Goal: Task Accomplishment & Management: Manage account settings

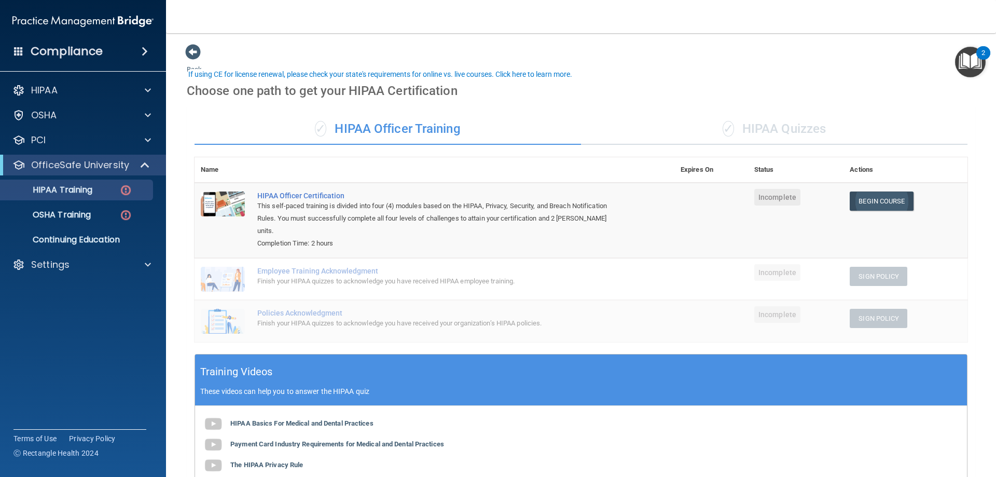
scroll to position [32, 0]
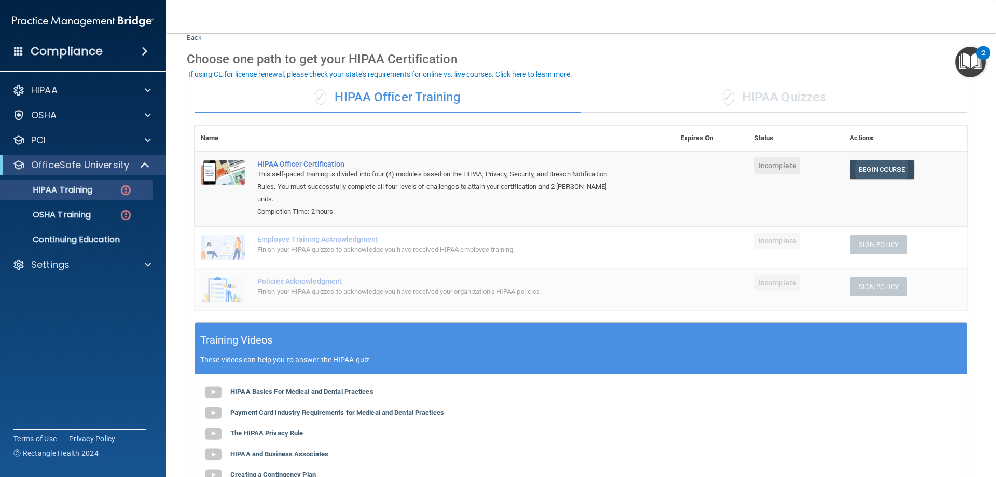
click at [874, 174] on link "Begin Course" at bounding box center [881, 169] width 63 height 19
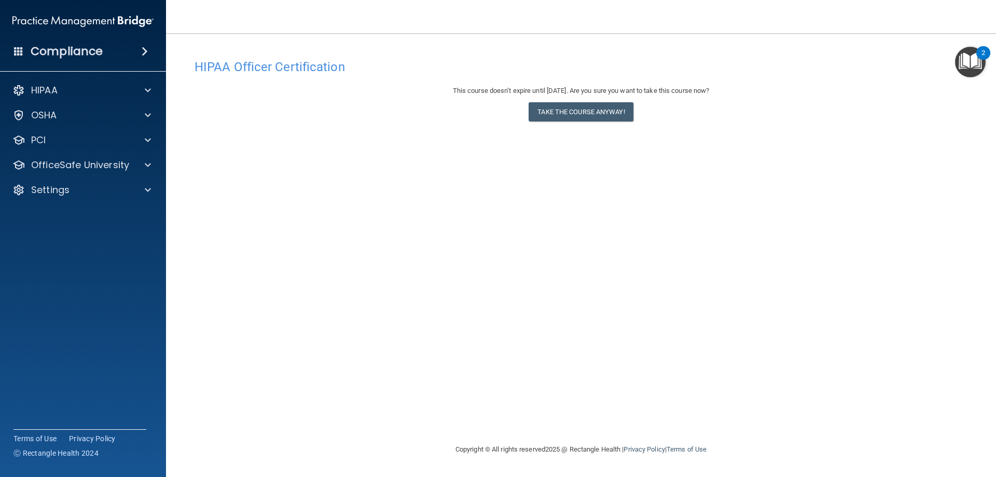
click at [965, 59] on img "Open Resource Center, 2 new notifications" at bounding box center [970, 62] width 31 height 31
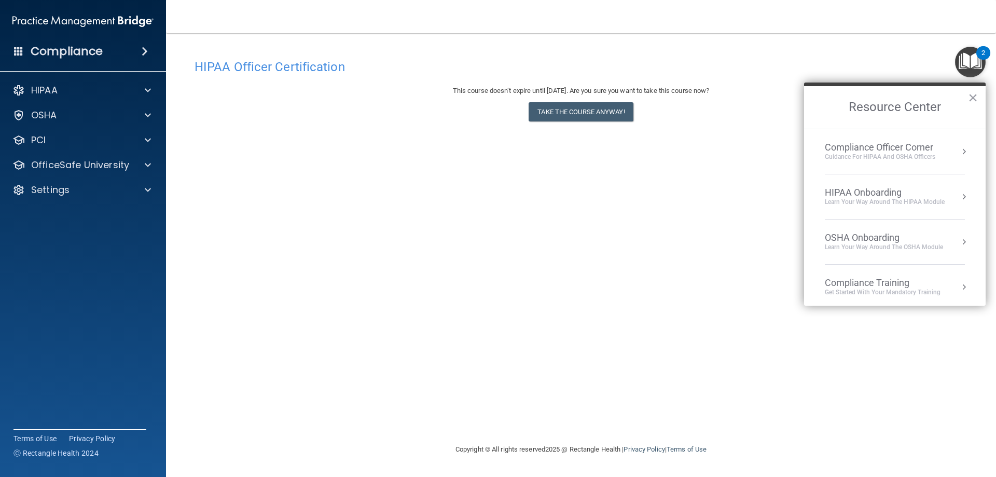
click at [877, 158] on div "Guidance for HIPAA and OSHA Officers" at bounding box center [880, 156] width 110 height 9
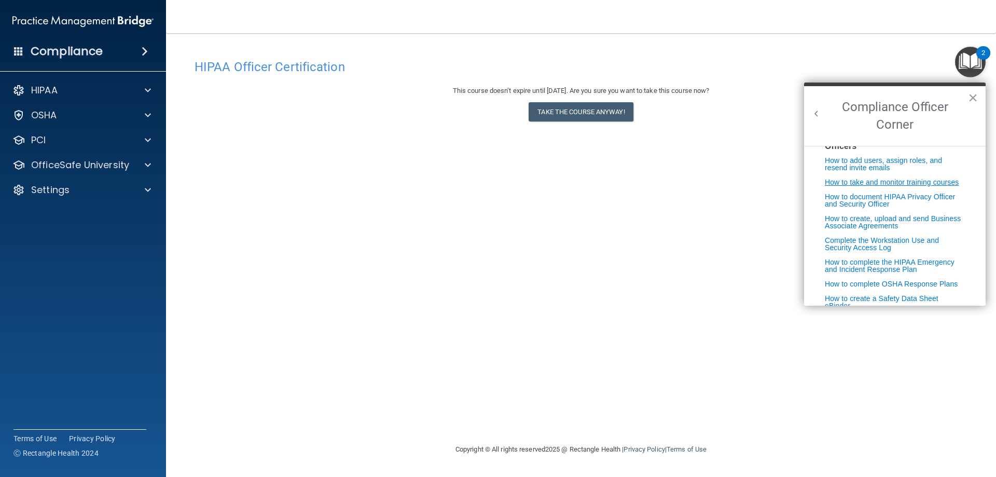
scroll to position [265, 0]
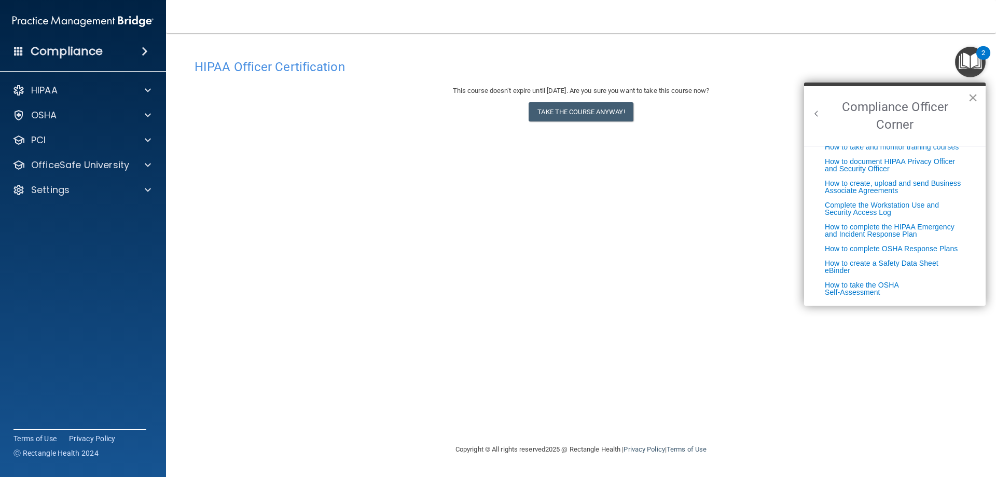
click at [974, 97] on button "×" at bounding box center [973, 97] width 10 height 17
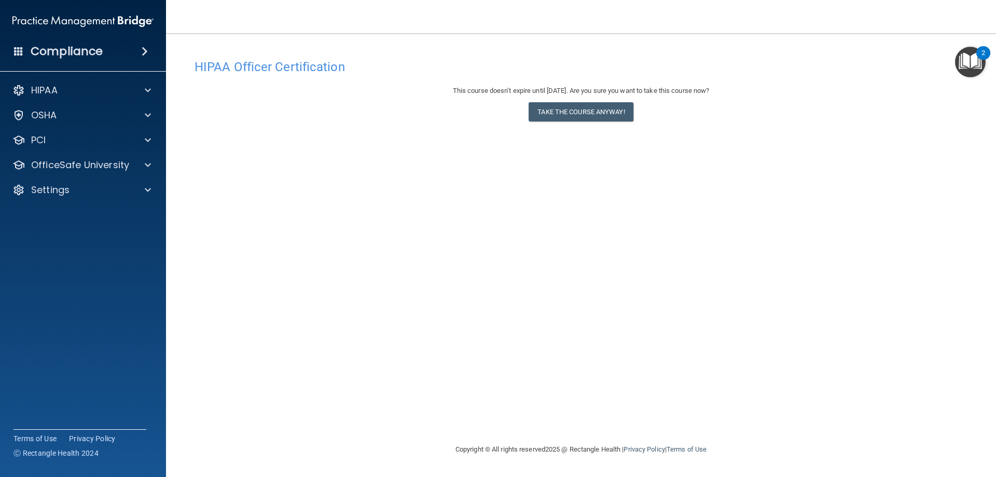
click at [962, 62] on img "Open Resource Center, 2 new notifications" at bounding box center [970, 62] width 31 height 31
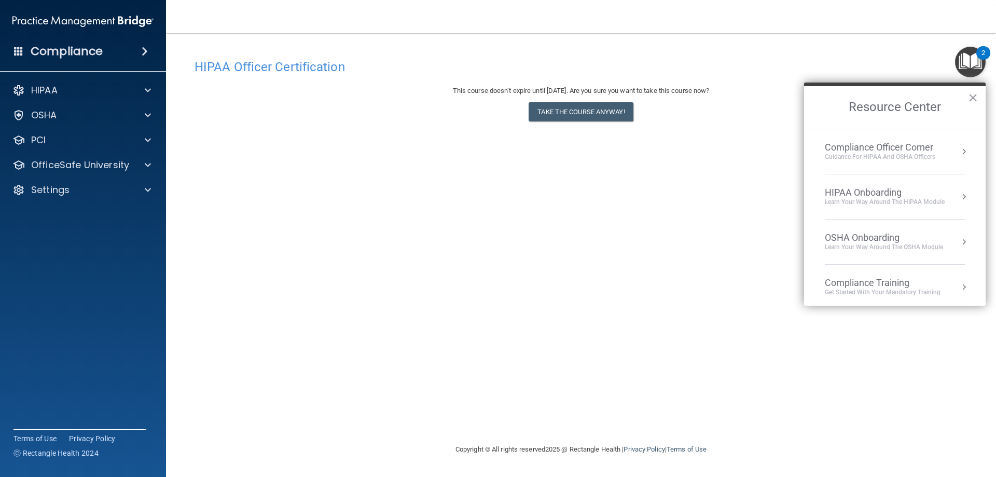
click at [894, 203] on div "Learn Your Way around the HIPAA module" at bounding box center [885, 202] width 120 height 9
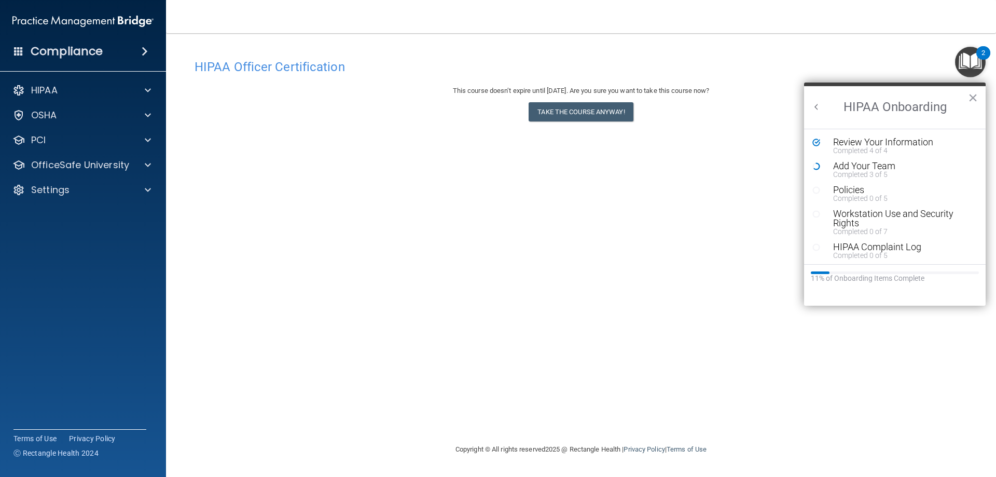
scroll to position [0, 0]
click at [865, 166] on div "Add Your Team" at bounding box center [898, 165] width 131 height 9
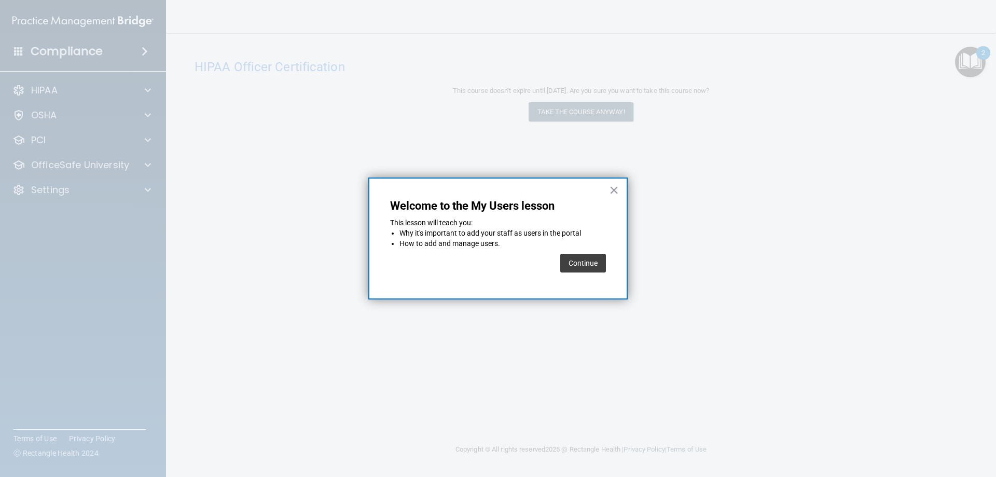
click at [579, 265] on button "Continue" at bounding box center [583, 263] width 46 height 19
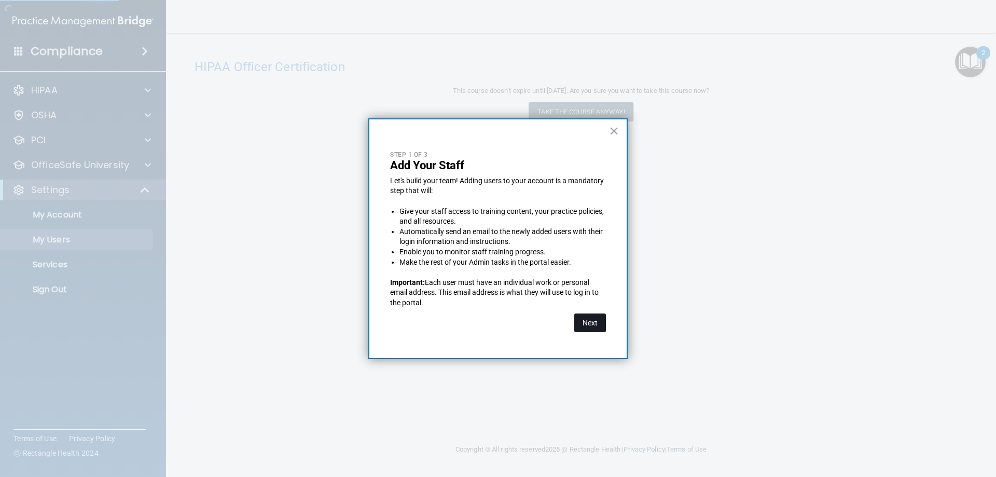
select select "20"
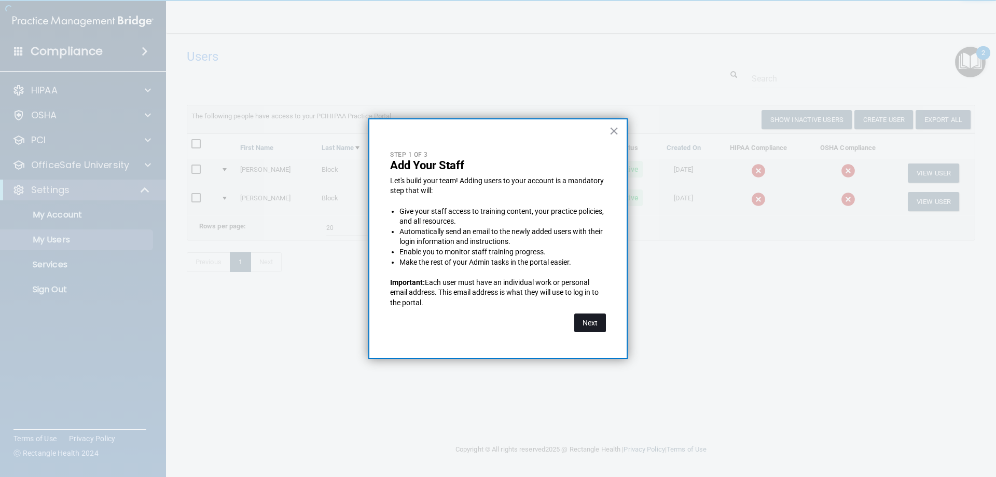
click at [581, 326] on button "Next" at bounding box center [590, 322] width 32 height 19
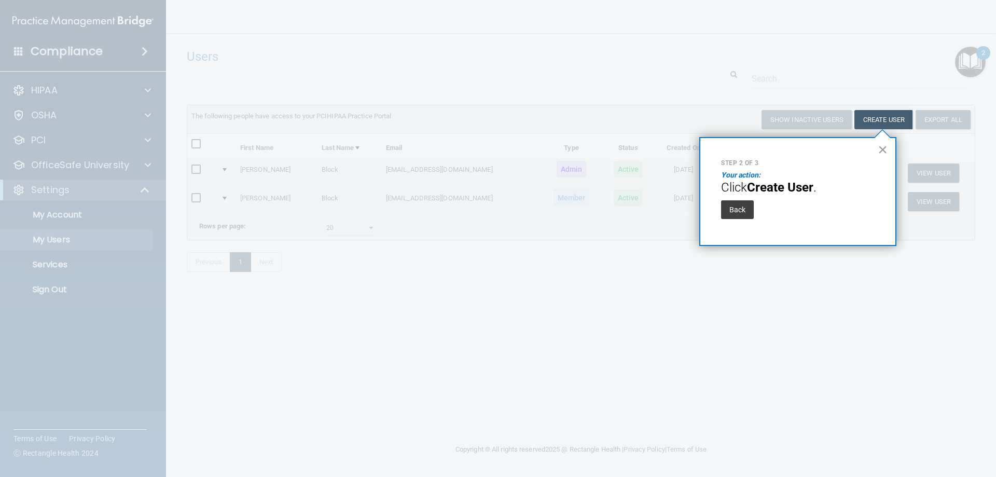
click at [881, 149] on button "×" at bounding box center [883, 149] width 10 height 17
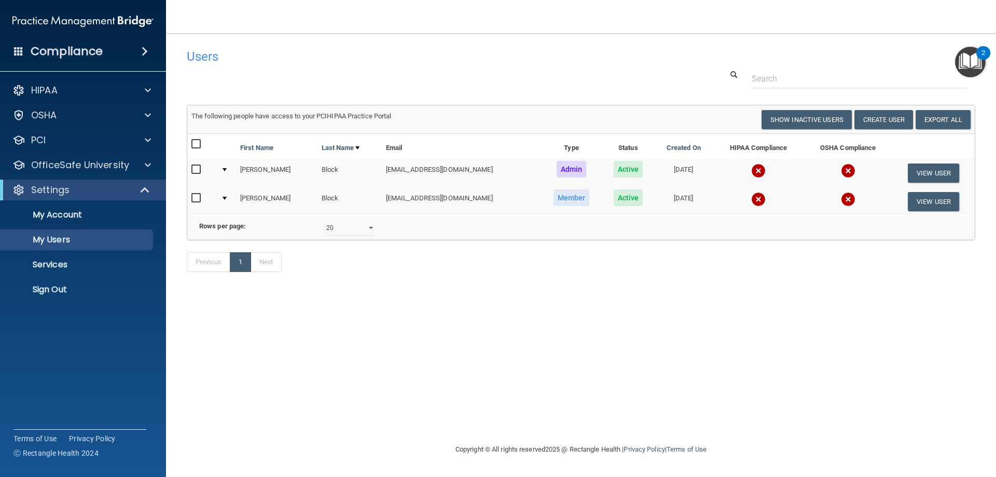
click at [196, 147] on input "checkbox" at bounding box center [197, 144] width 12 height 8
checkbox input "true"
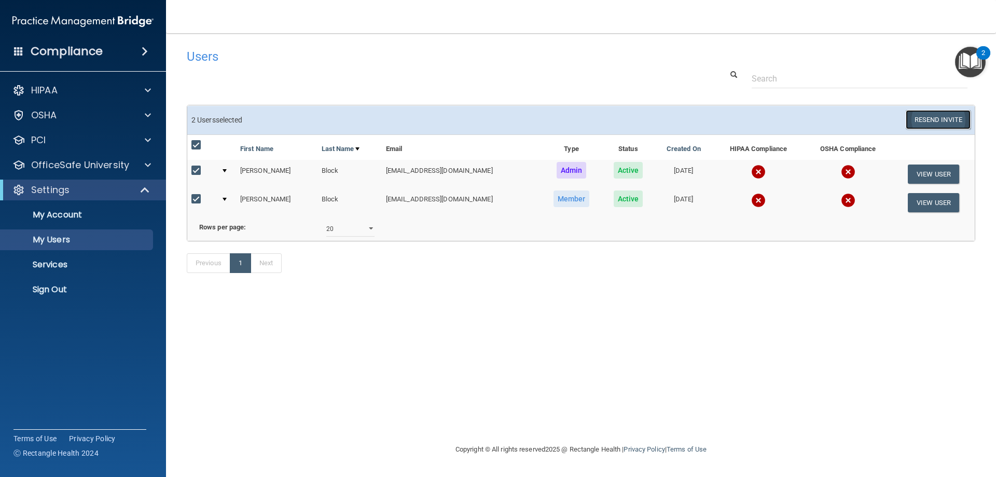
click at [928, 119] on button "Resend Invite" at bounding box center [938, 119] width 65 height 19
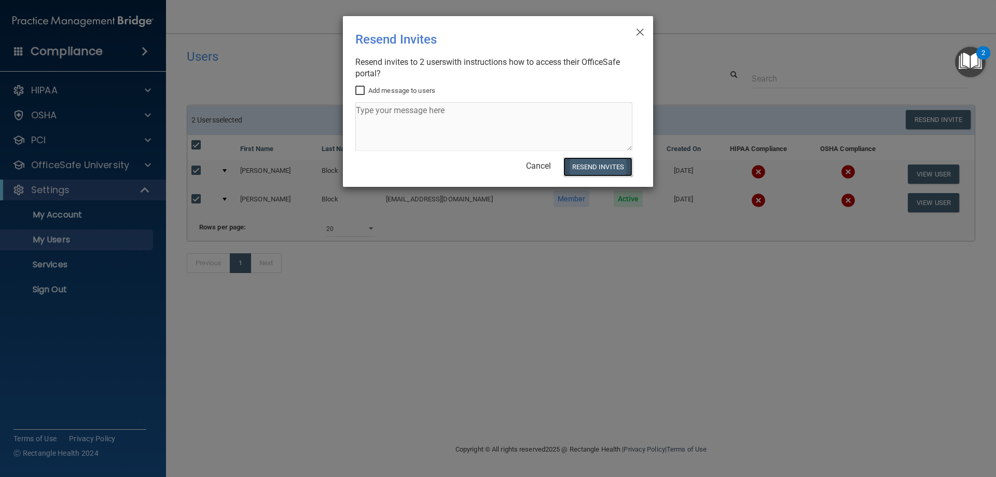
click at [587, 165] on button "Resend Invites" at bounding box center [597, 166] width 69 height 19
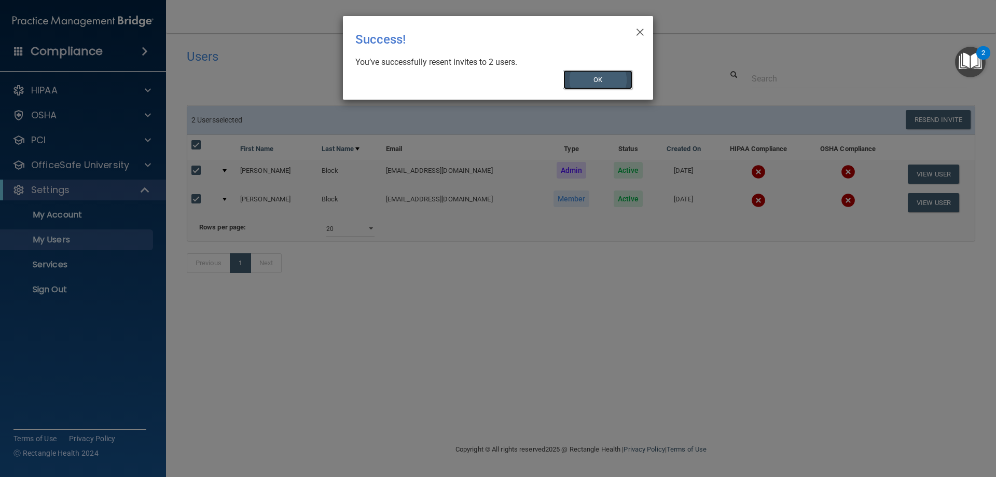
click at [597, 81] on button "OK" at bounding box center [598, 79] width 70 height 19
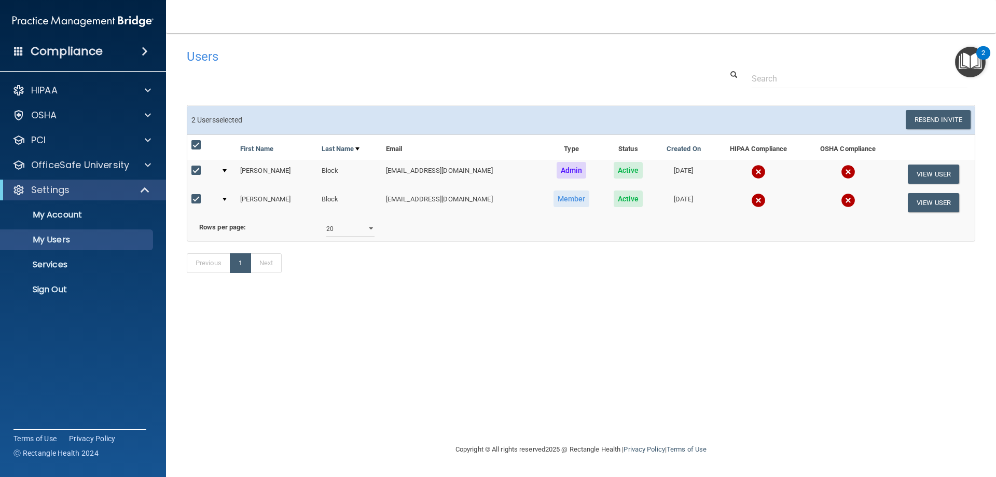
click at [751, 169] on img at bounding box center [758, 171] width 15 height 15
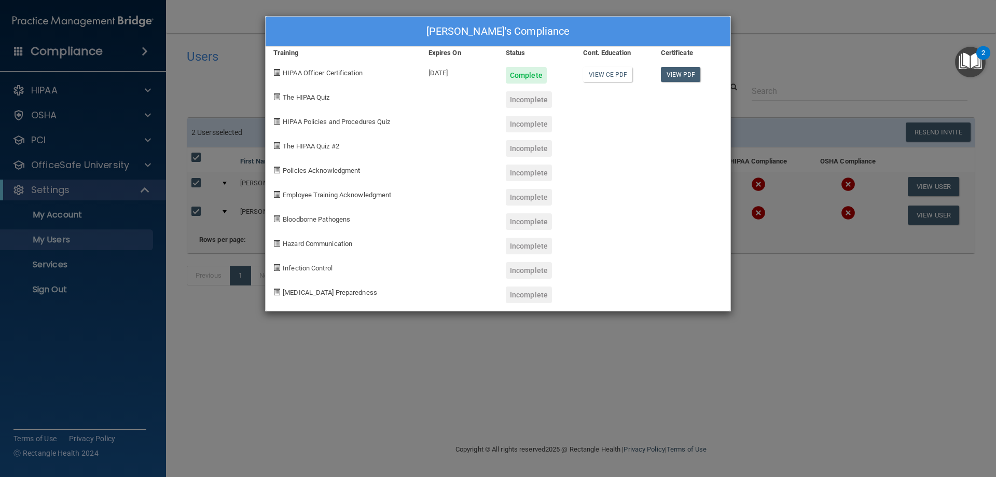
click at [525, 102] on div "Incomplete" at bounding box center [529, 99] width 46 height 17
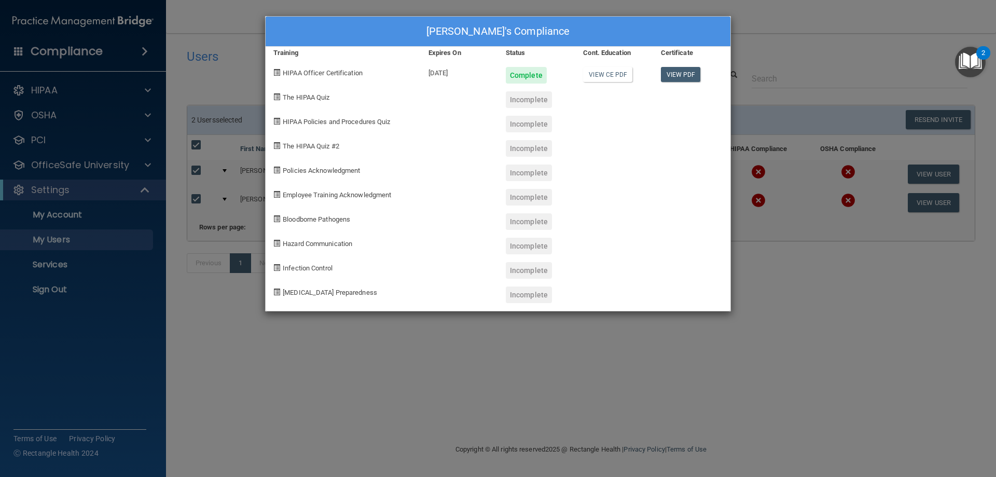
click at [294, 92] on div "The HIPAA Quiz" at bounding box center [343, 96] width 155 height 24
click at [275, 94] on span at bounding box center [276, 96] width 7 height 7
click at [278, 119] on span at bounding box center [276, 121] width 7 height 7
click at [278, 140] on div "The HIPAA Quiz #2" at bounding box center [343, 144] width 155 height 24
click at [847, 20] on div "Kim Block's Compliance Training Expires On Status Cont. Education Certificate H…" at bounding box center [498, 238] width 996 height 477
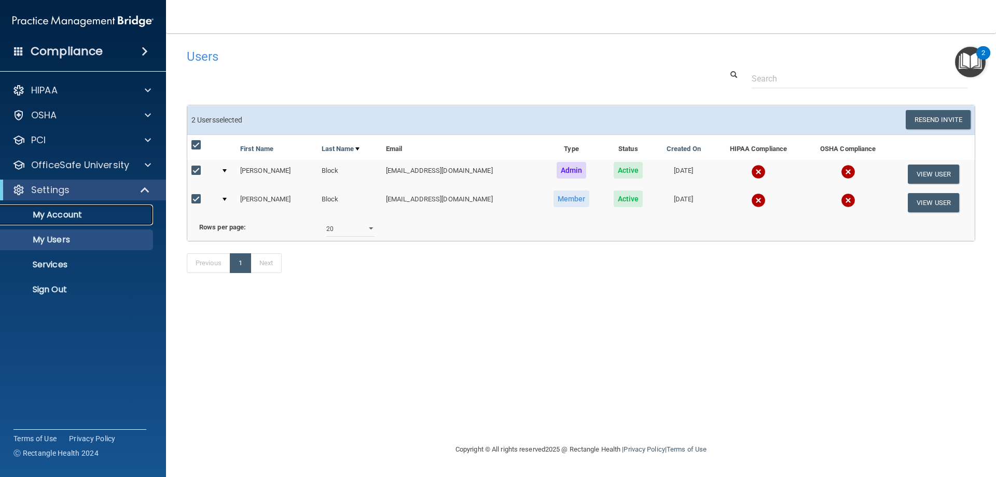
click at [62, 220] on p "My Account" at bounding box center [78, 215] width 142 height 10
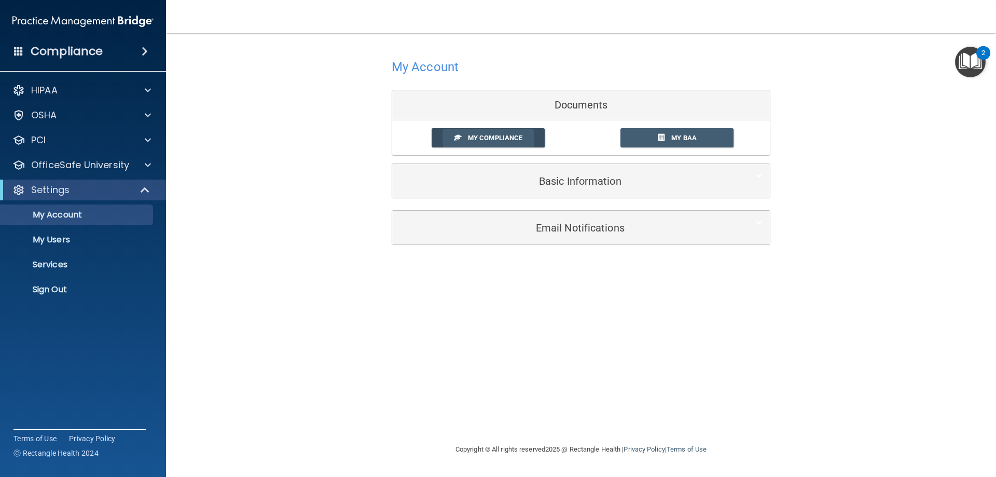
click at [499, 142] on link "My Compliance" at bounding box center [489, 137] width 114 height 19
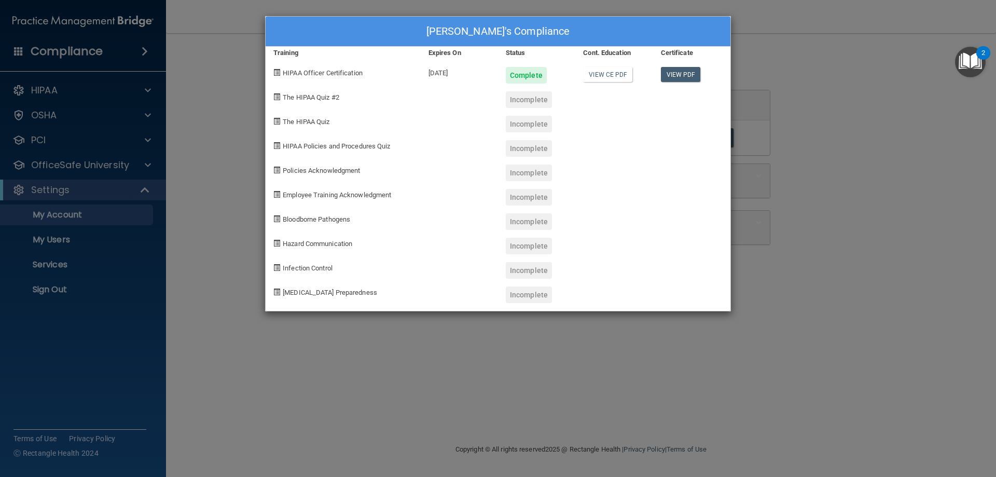
click at [57, 214] on div "Kim Block's Compliance Training Expires On Status Cont. Education Certificate H…" at bounding box center [498, 238] width 996 height 477
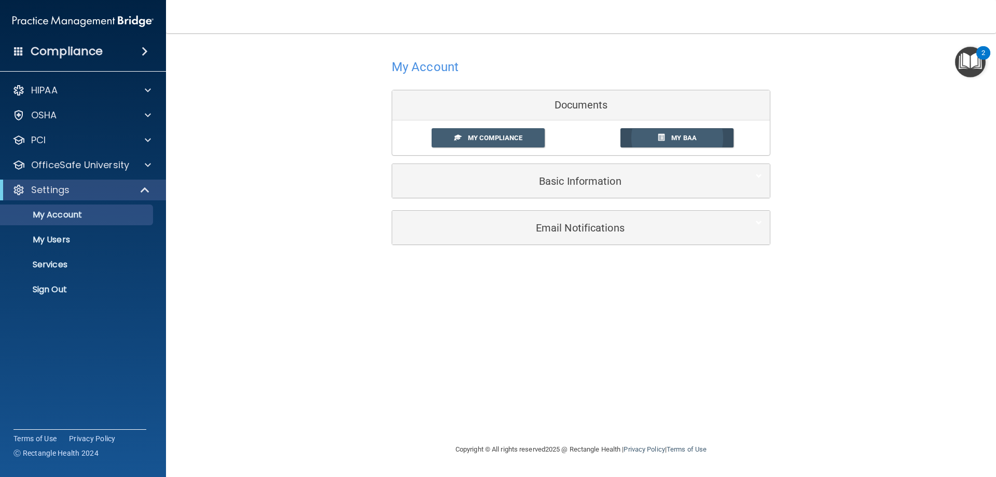
click at [675, 134] on link "My BAA" at bounding box center [677, 137] width 114 height 19
click at [46, 260] on p "Services" at bounding box center [78, 264] width 142 height 10
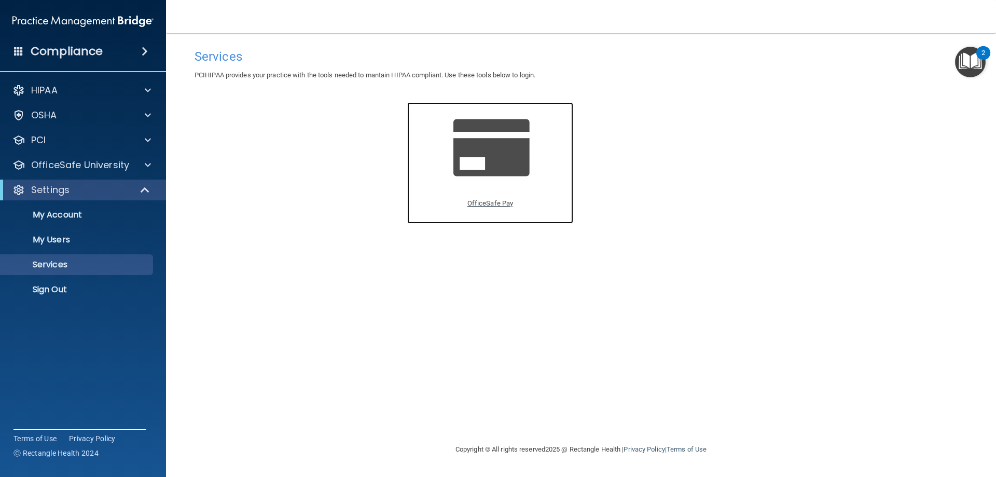
click at [496, 157] on span at bounding box center [502, 147] width 99 height 66
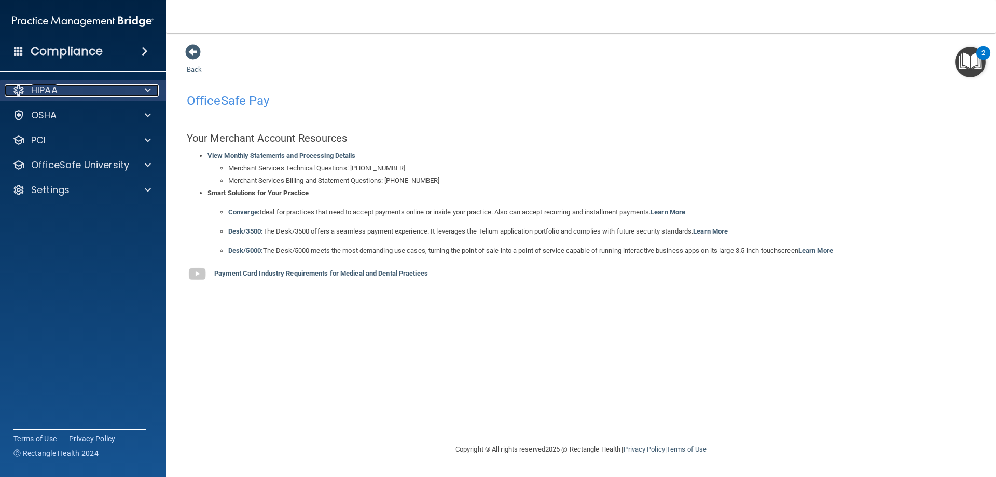
click at [49, 93] on p "HIPAA" at bounding box center [44, 90] width 26 height 12
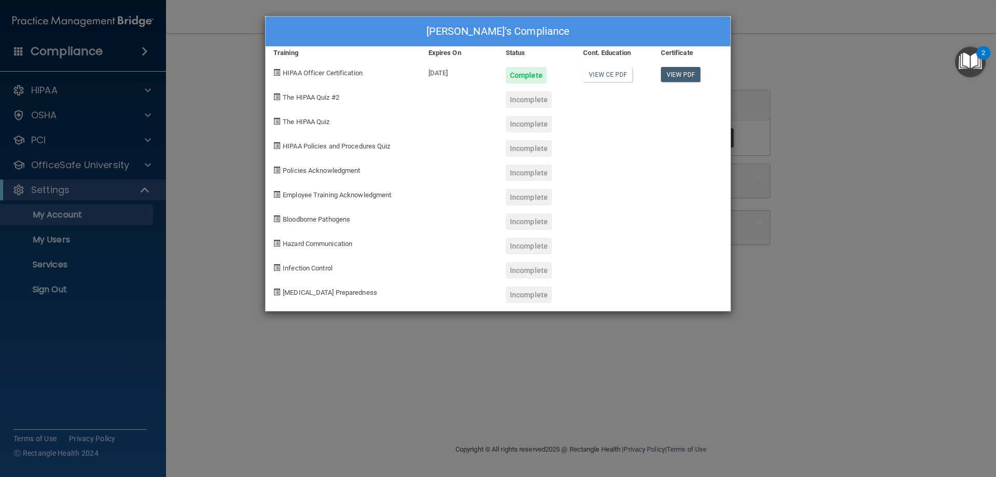
click at [307, 96] on span "The HIPAA Quiz #2" at bounding box center [311, 97] width 57 height 8
click at [532, 102] on div "Incomplete" at bounding box center [529, 99] width 46 height 17
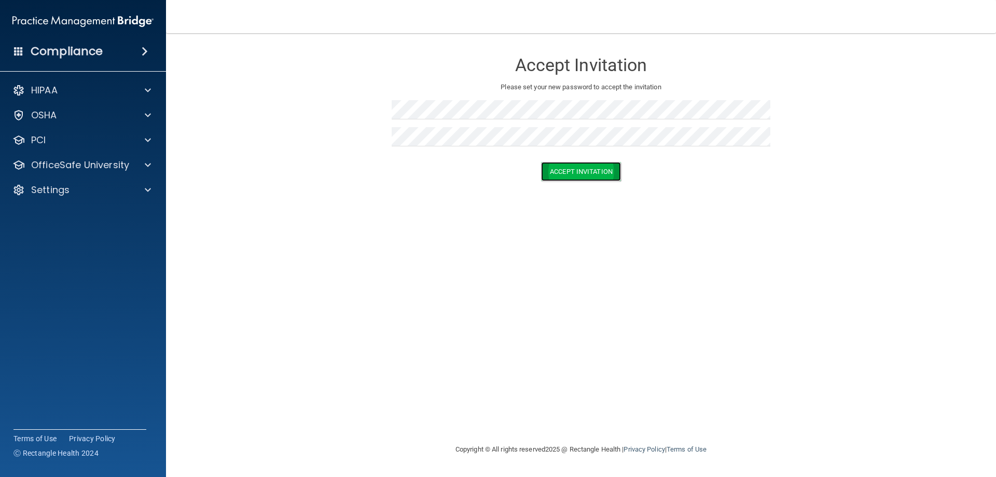
click at [594, 169] on button "Accept Invitation" at bounding box center [581, 171] width 80 height 19
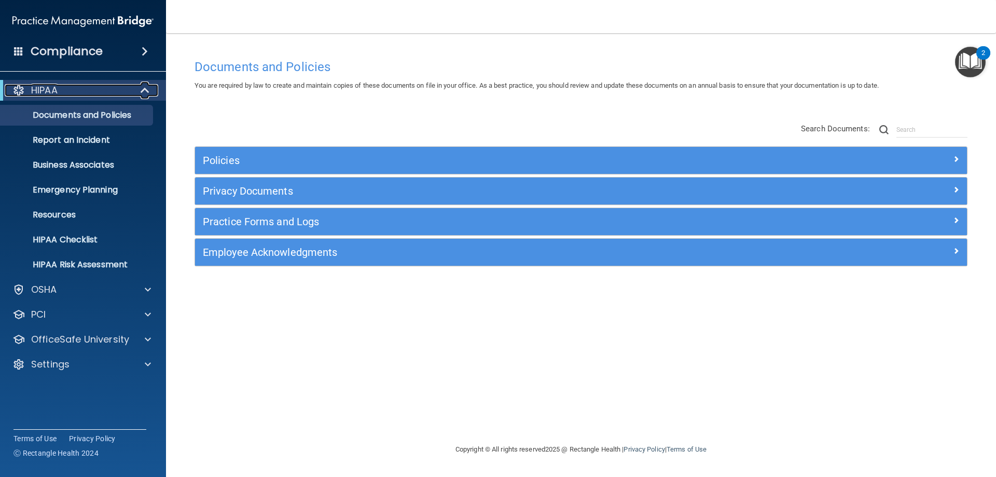
click at [68, 86] on div "HIPAA" at bounding box center [69, 90] width 128 height 12
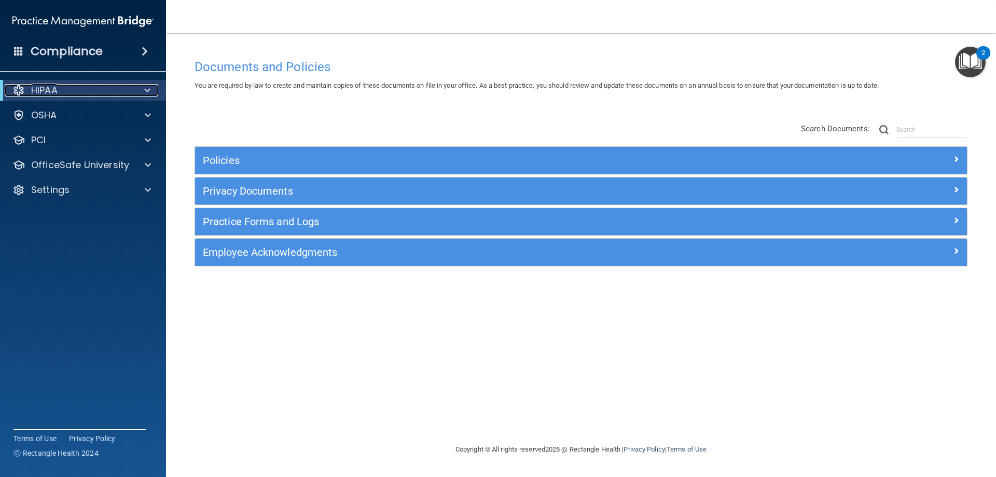
click at [68, 86] on div "HIPAA" at bounding box center [69, 90] width 128 height 12
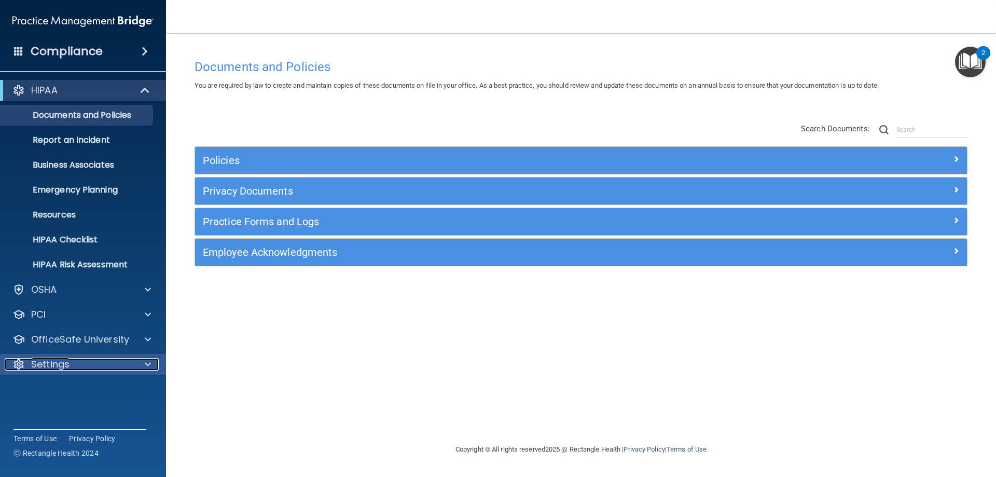
click at [54, 366] on p "Settings" at bounding box center [50, 364] width 38 height 12
click at [52, 388] on p "My Account" at bounding box center [78, 389] width 142 height 10
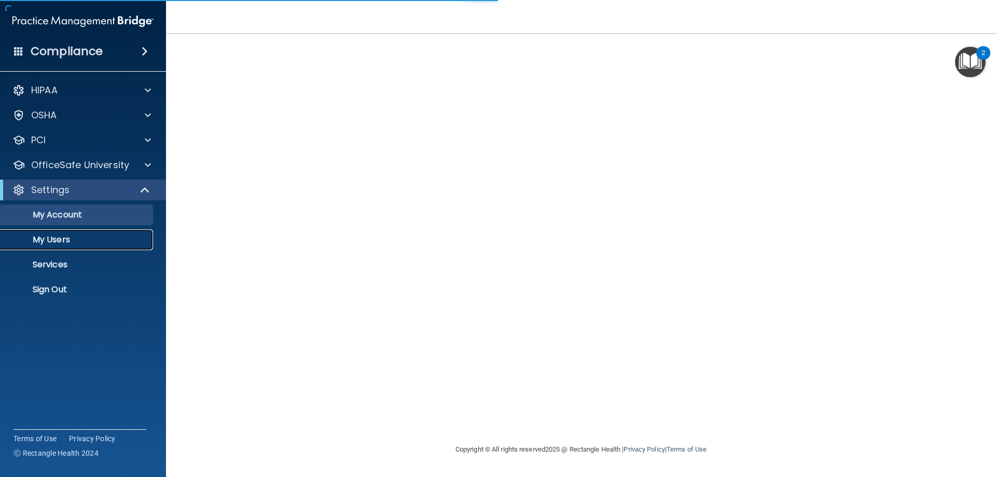
click at [55, 240] on p "My Users" at bounding box center [78, 239] width 142 height 10
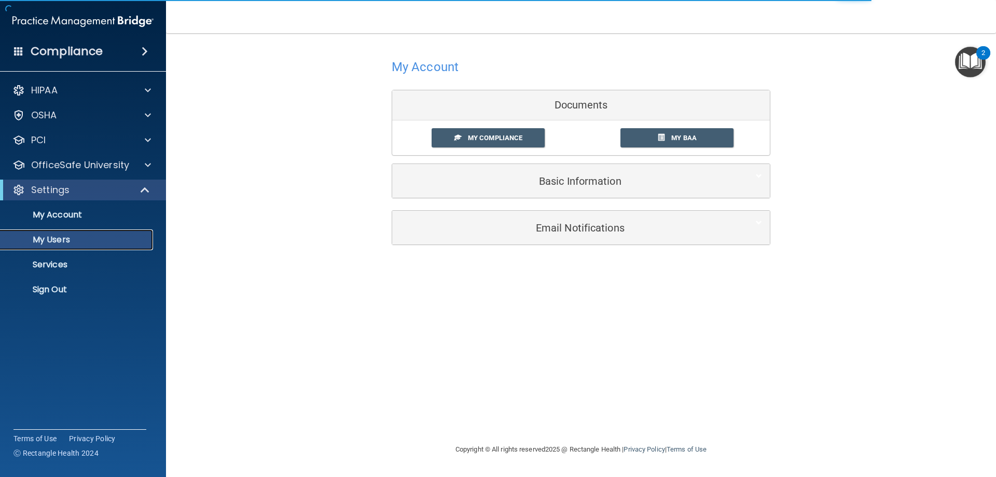
select select "20"
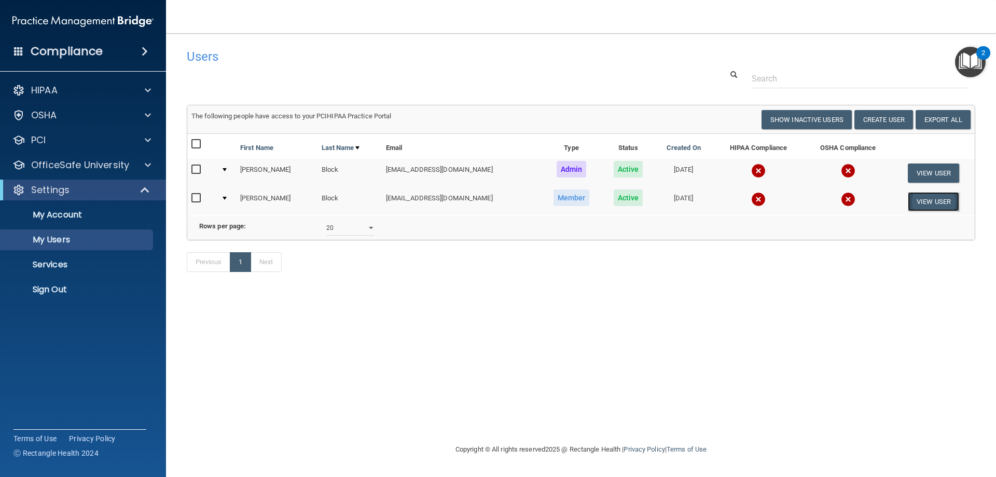
click at [928, 205] on button "View User" at bounding box center [933, 201] width 51 height 19
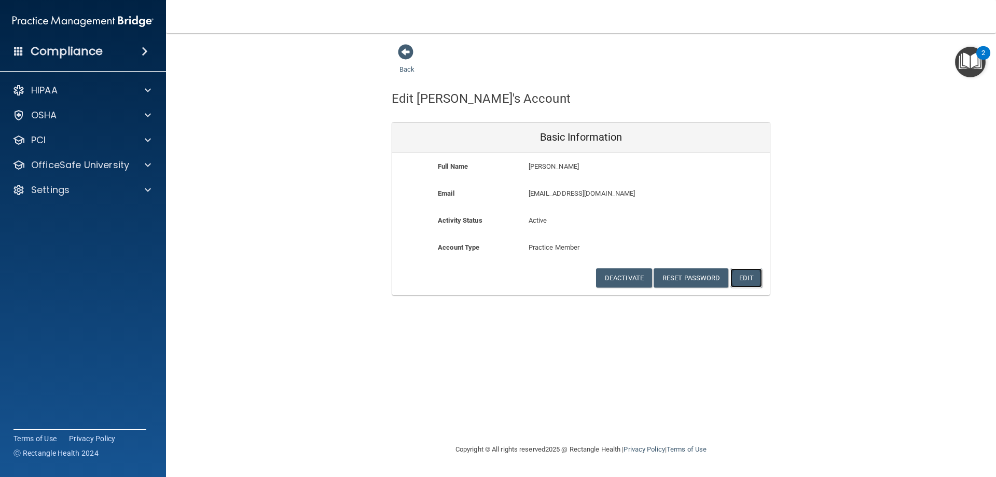
click at [747, 276] on button "Edit" at bounding box center [746, 277] width 32 height 19
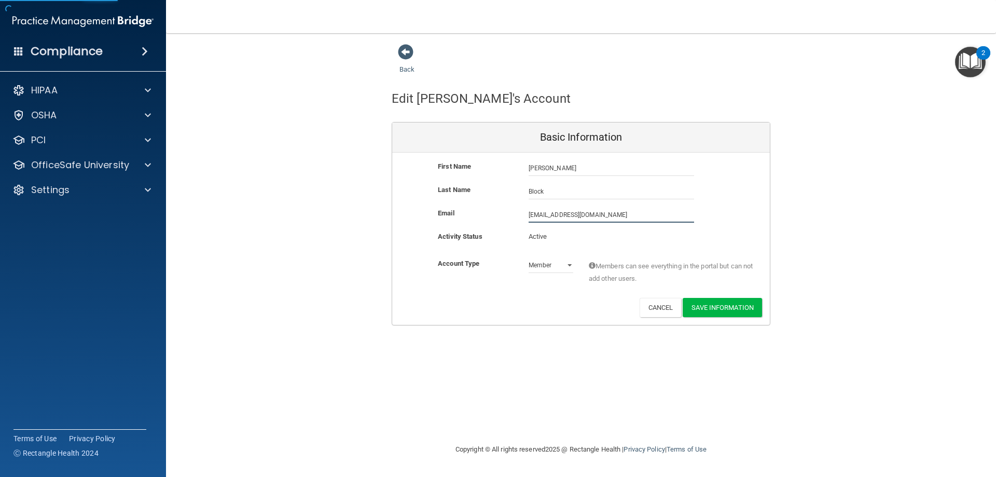
click at [592, 216] on input "[EMAIL_ADDRESS][DOMAIN_NAME]" at bounding box center [611, 215] width 165 height 16
type input "[EMAIL_ADDRESS][DOMAIN_NAME]"
click at [702, 305] on button "Save Information" at bounding box center [722, 307] width 79 height 19
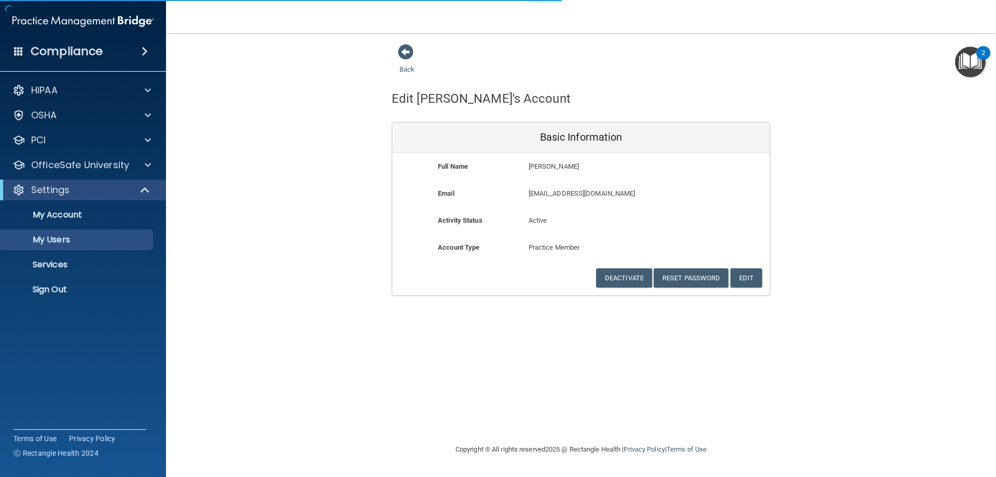
select select "20"
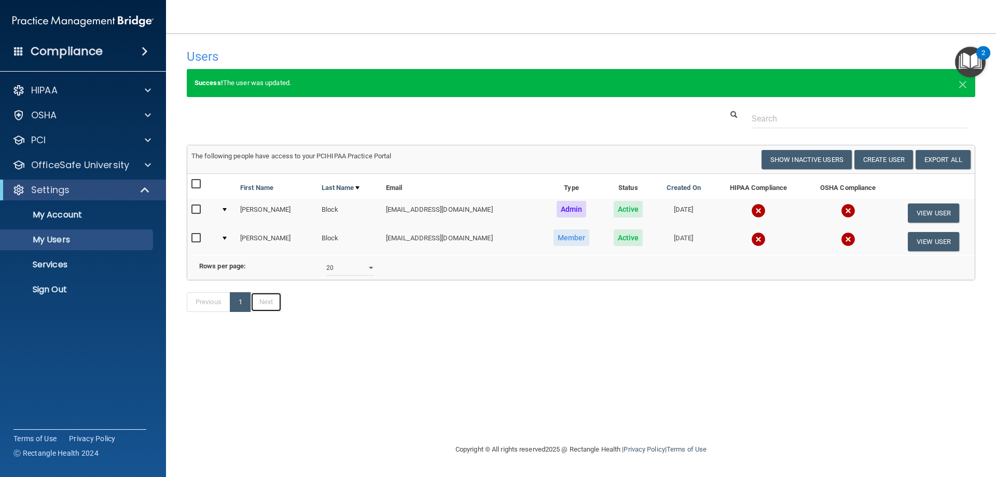
click at [272, 312] on link "Next" at bounding box center [266, 302] width 31 height 20
select select "20"
